Goal: Transaction & Acquisition: Register for event/course

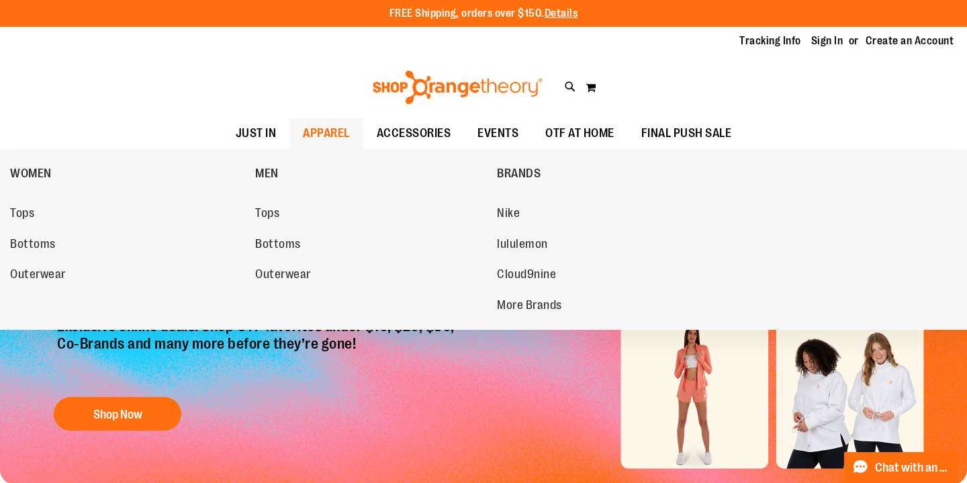
click at [323, 134] on span "APPAREL" at bounding box center [326, 133] width 47 height 30
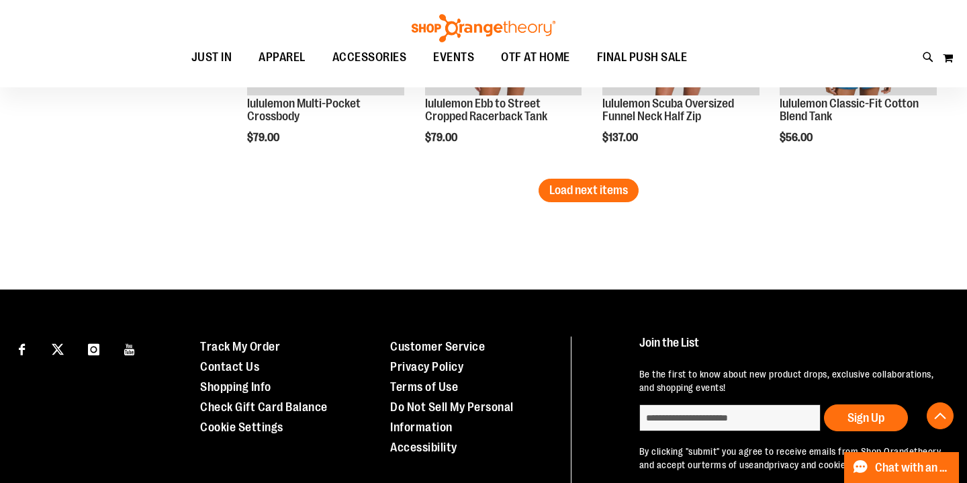
scroll to position [2315, 0]
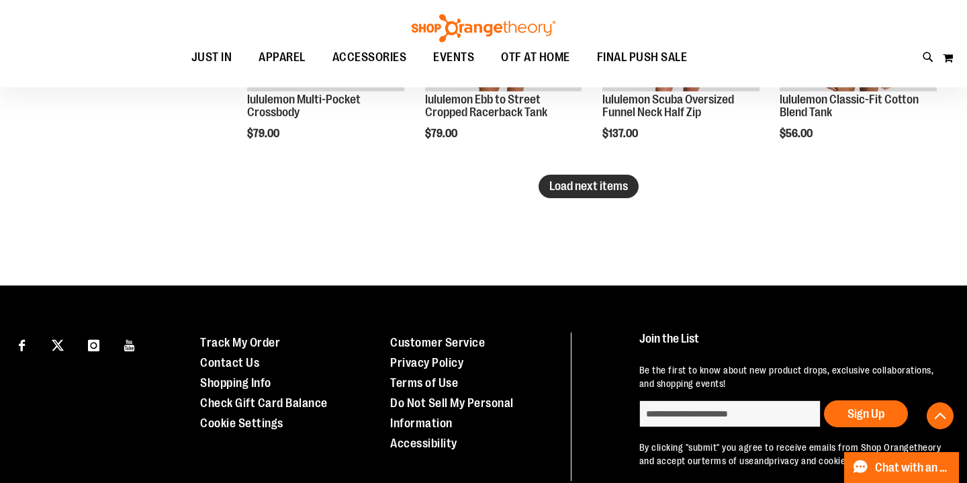
click at [575, 181] on span "Load next items" at bounding box center [588, 185] width 79 height 13
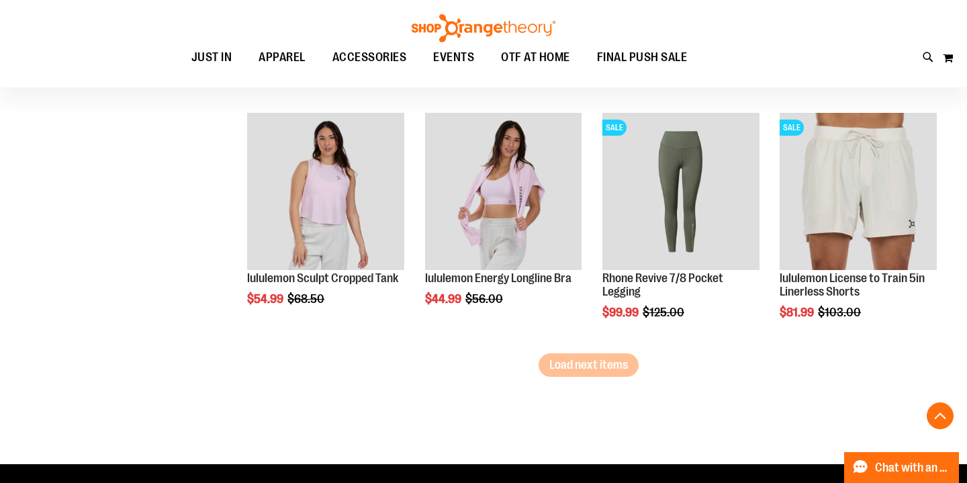
scroll to position [2901, 0]
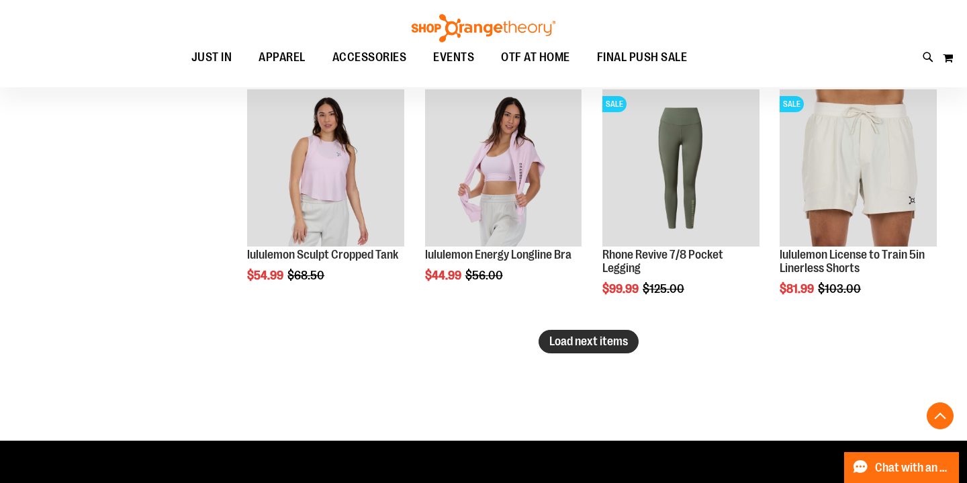
click at [556, 339] on span "Load next items" at bounding box center [588, 340] width 79 height 13
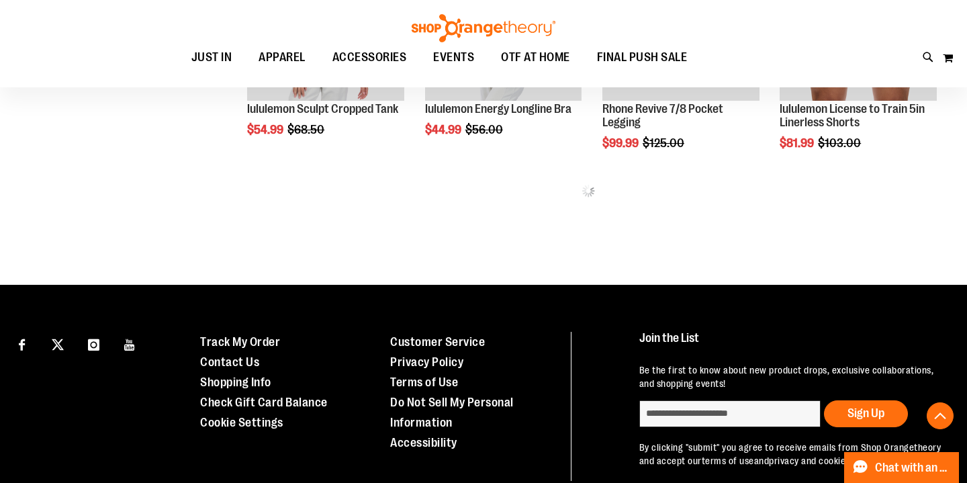
scroll to position [3051, 0]
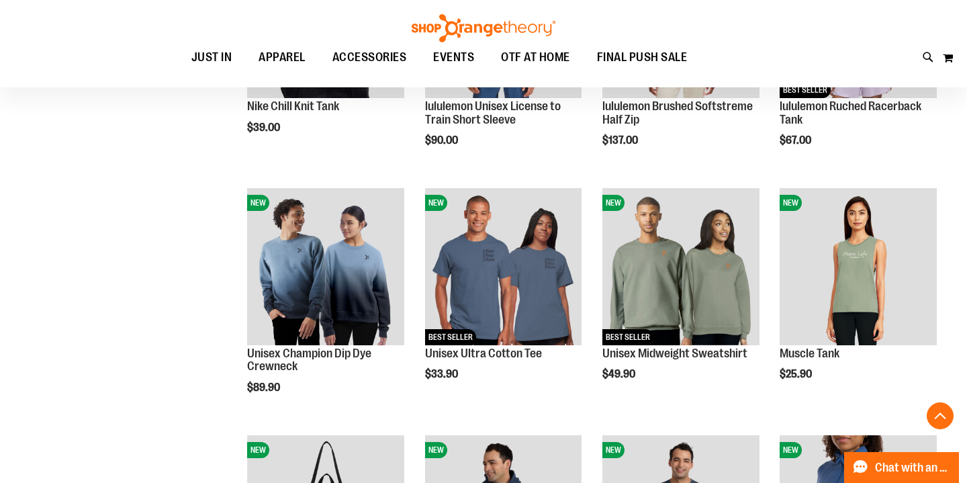
scroll to position [826, 0]
click at [473, 52] on span "EVENTS" at bounding box center [453, 57] width 41 height 30
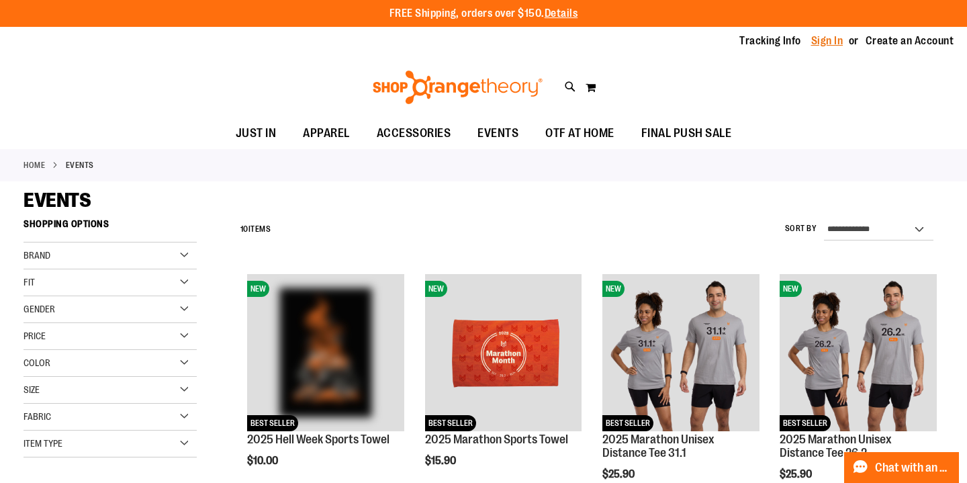
click at [811, 38] on link "Sign In" at bounding box center [827, 41] width 32 height 15
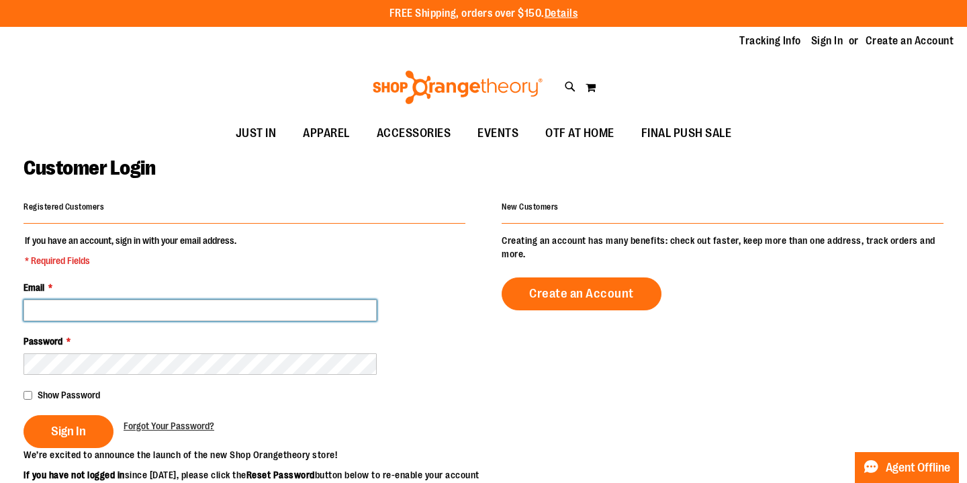
click at [189, 306] on input "Email *" at bounding box center [200, 309] width 353 height 21
type input "**********"
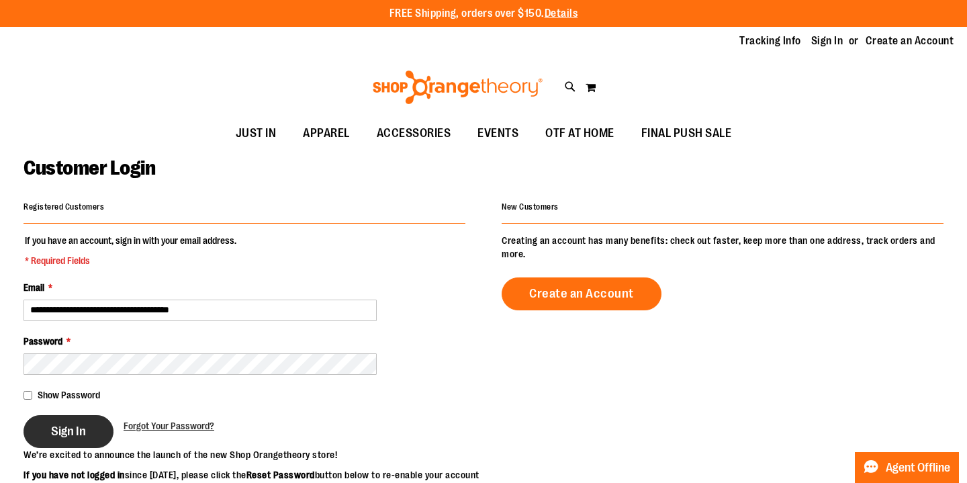
click at [99, 422] on button "Sign In" at bounding box center [69, 431] width 90 height 33
